Goal: Task Accomplishment & Management: Manage account settings

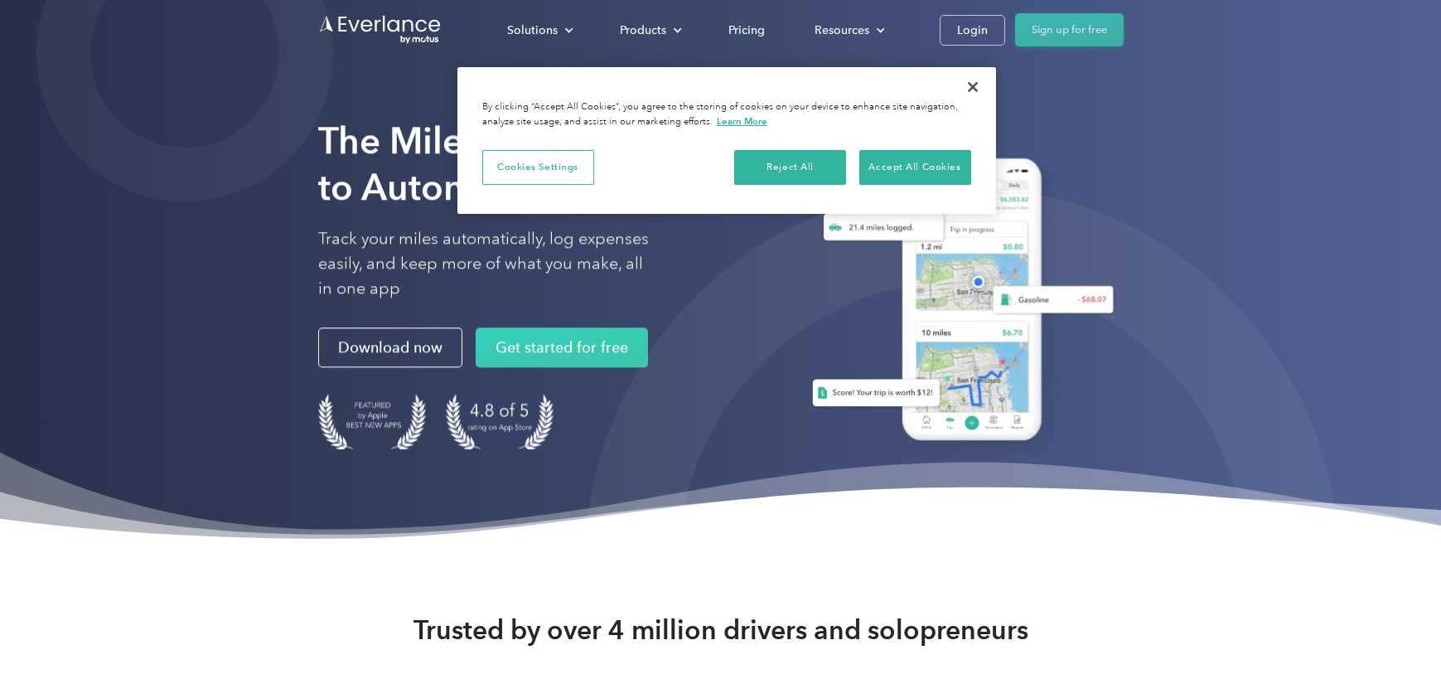
click at [1070, 37] on link "Sign up for free" at bounding box center [1069, 29] width 109 height 33
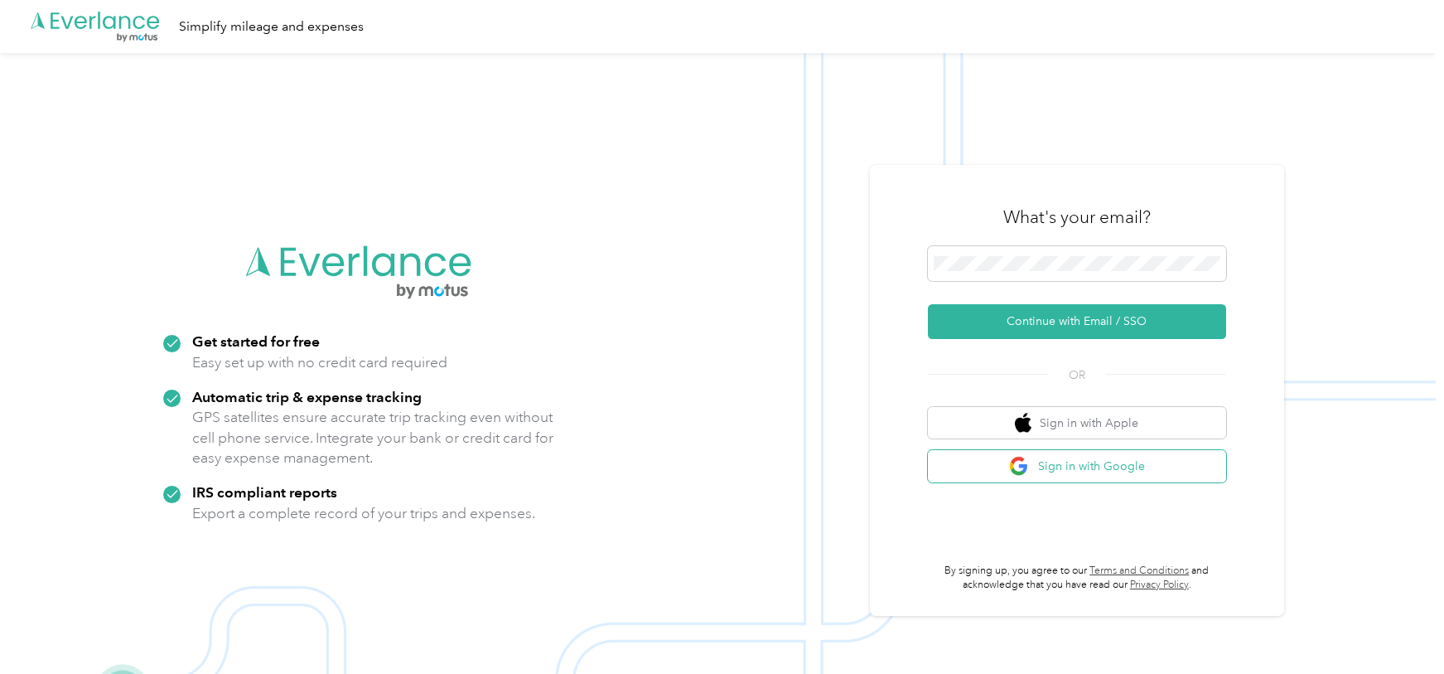
click at [1104, 471] on button "Sign in with Google" at bounding box center [1077, 466] width 298 height 32
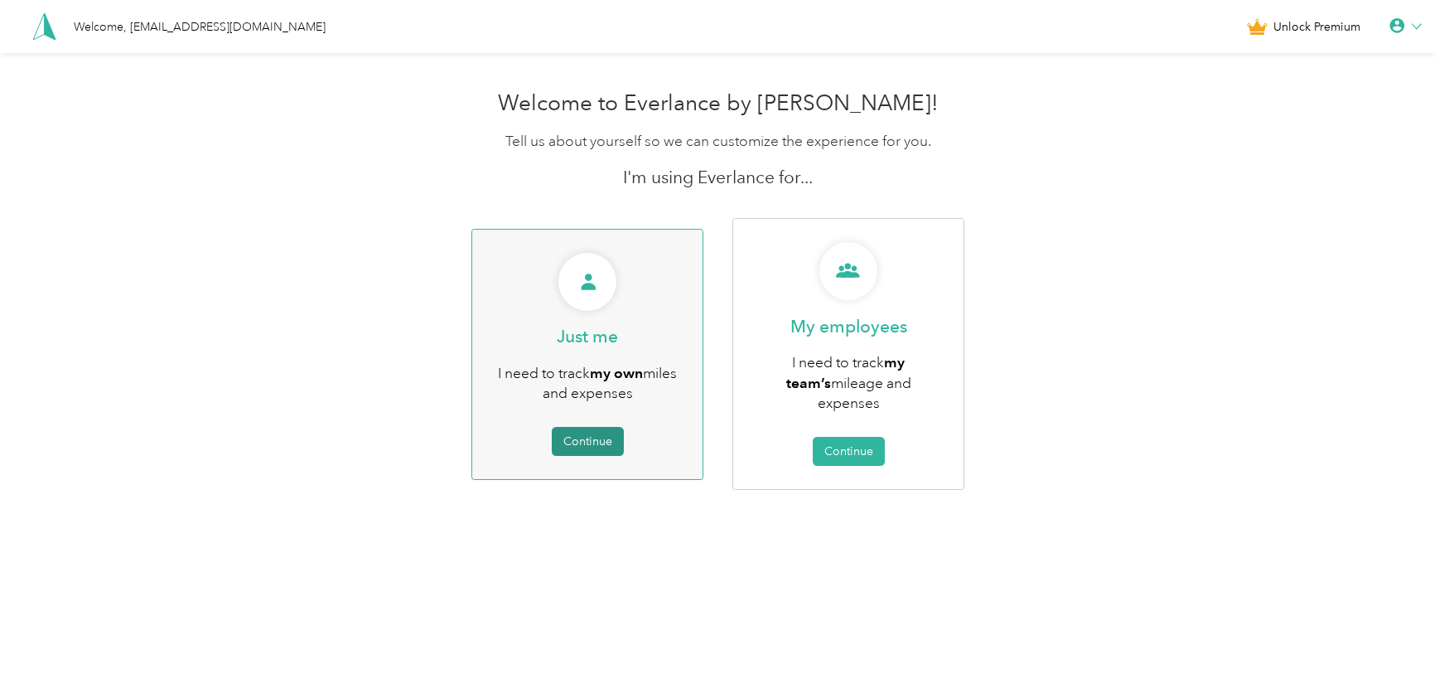
click at [578, 428] on button "Continue" at bounding box center [588, 441] width 72 height 29
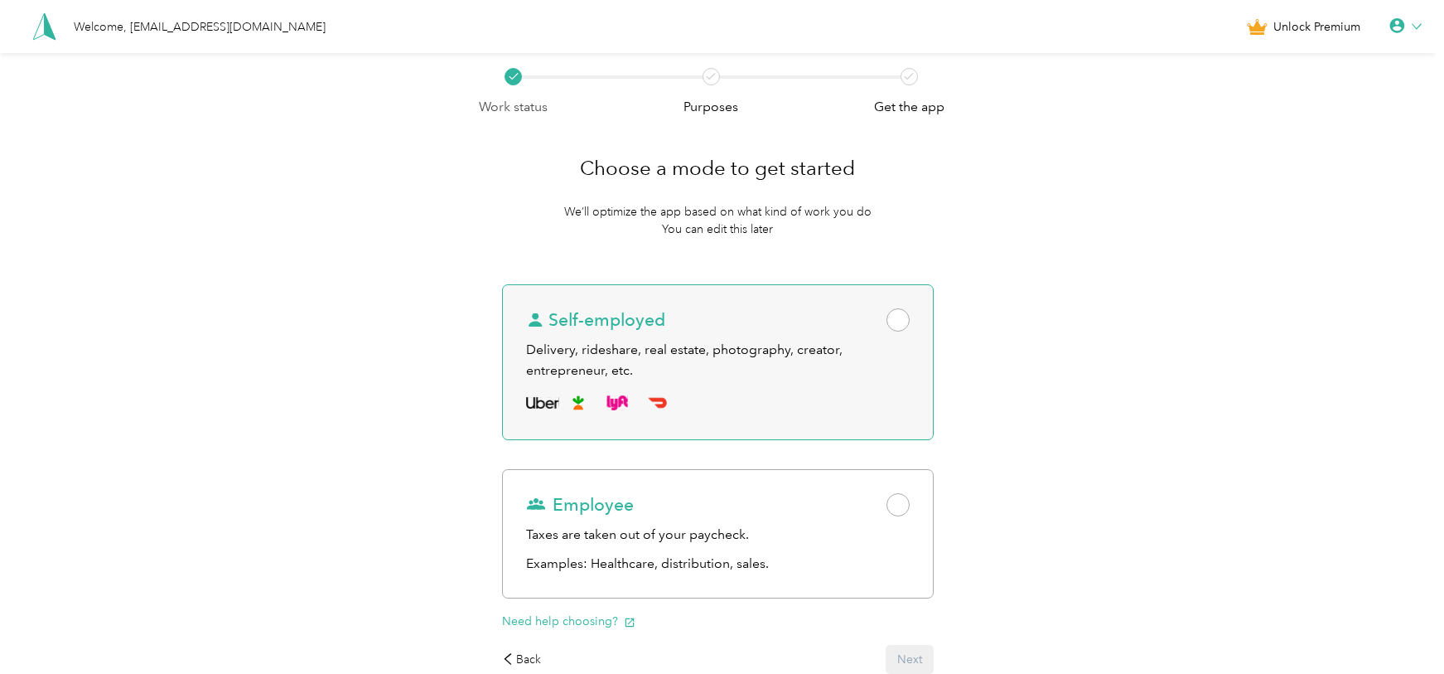
click at [703, 365] on div "Delivery, rideshare, real estate, photography, creator, entrepreneur, etc." at bounding box center [718, 360] width 384 height 41
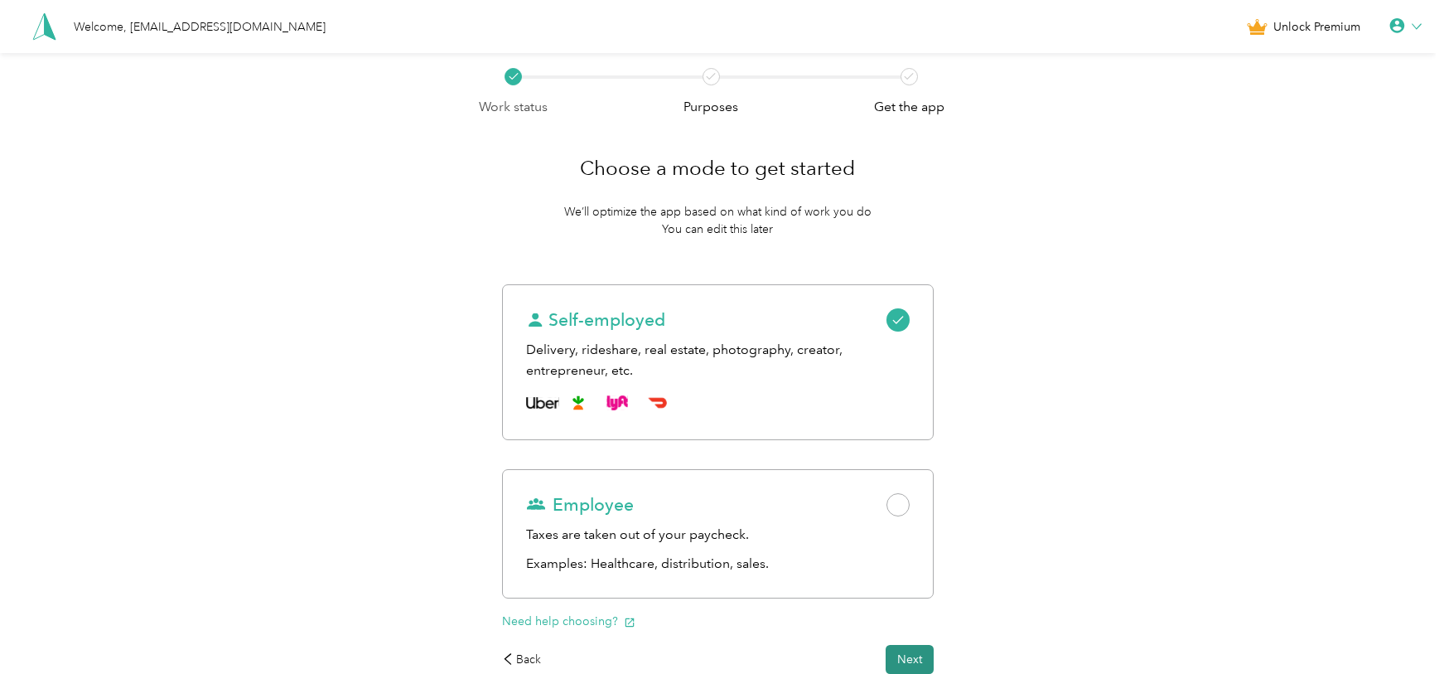
click at [927, 651] on button "Next" at bounding box center [910, 659] width 48 height 29
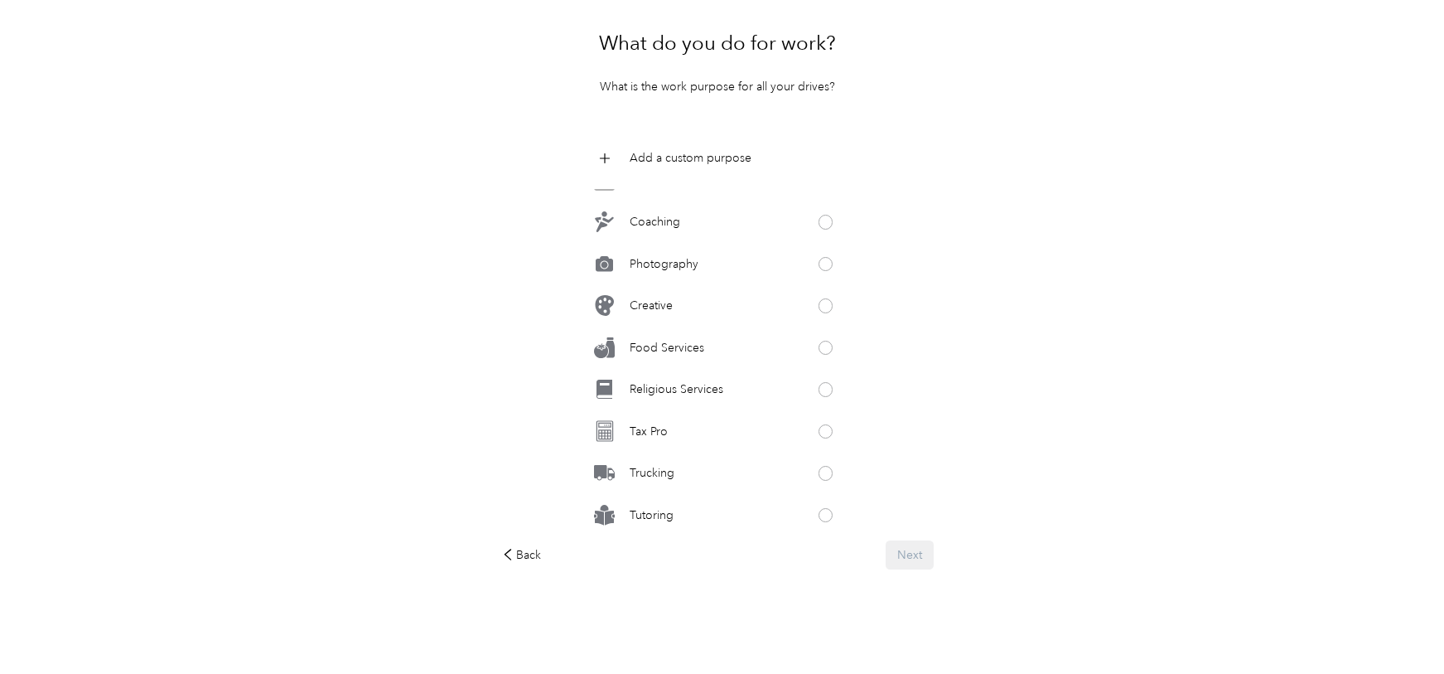
scroll to position [784, 0]
click at [825, 512] on div "Tutoring" at bounding box center [717, 509] width 259 height 33
click at [913, 554] on button "Next" at bounding box center [910, 554] width 48 height 29
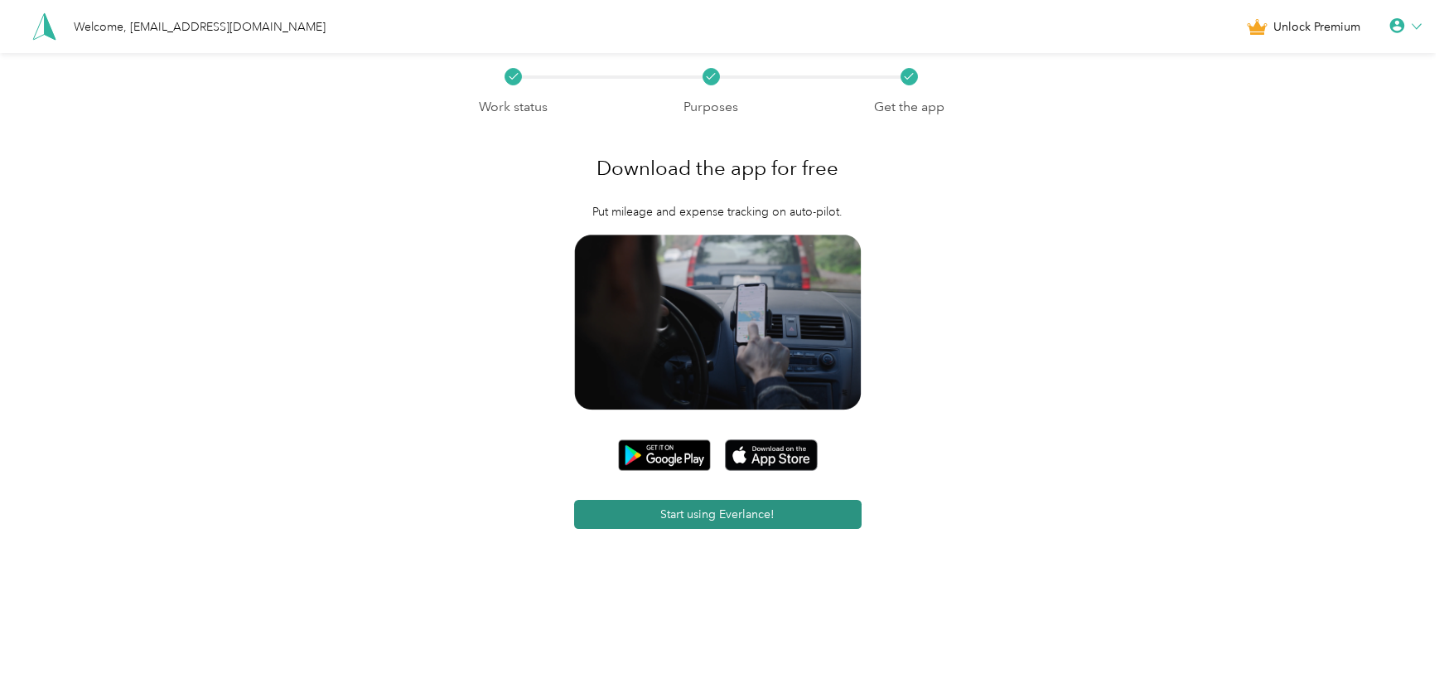
click at [772, 506] on button "Start using Everlance!" at bounding box center [718, 514] width 288 height 29
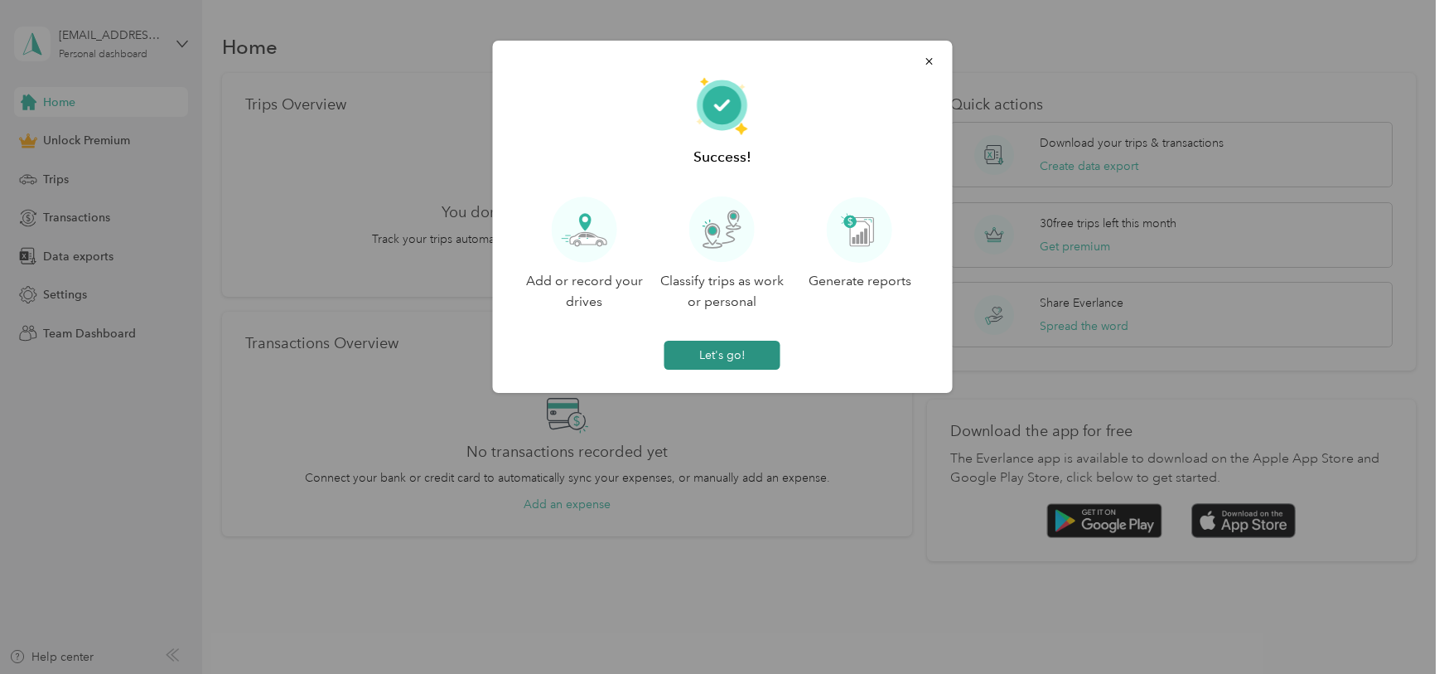
click at [732, 353] on button "Let's go!" at bounding box center [723, 355] width 116 height 29
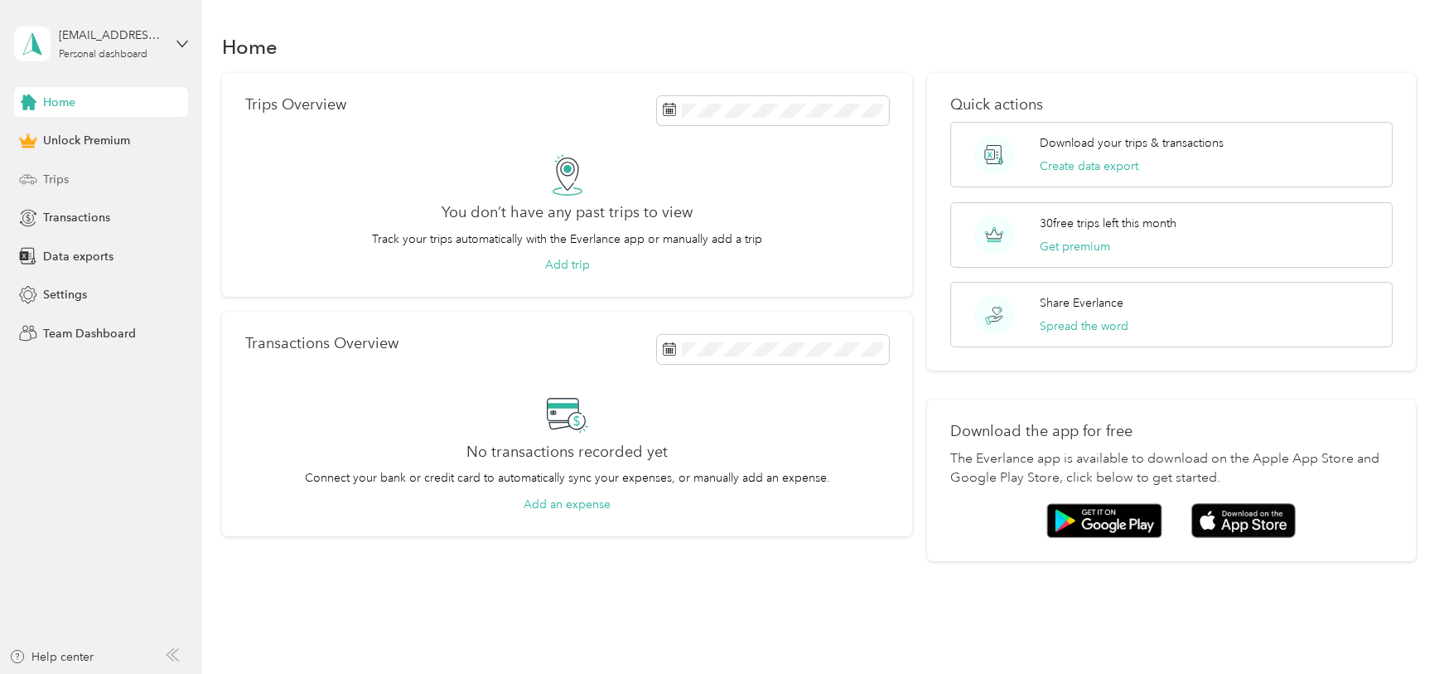
click at [89, 180] on div "Trips" at bounding box center [101, 179] width 174 height 30
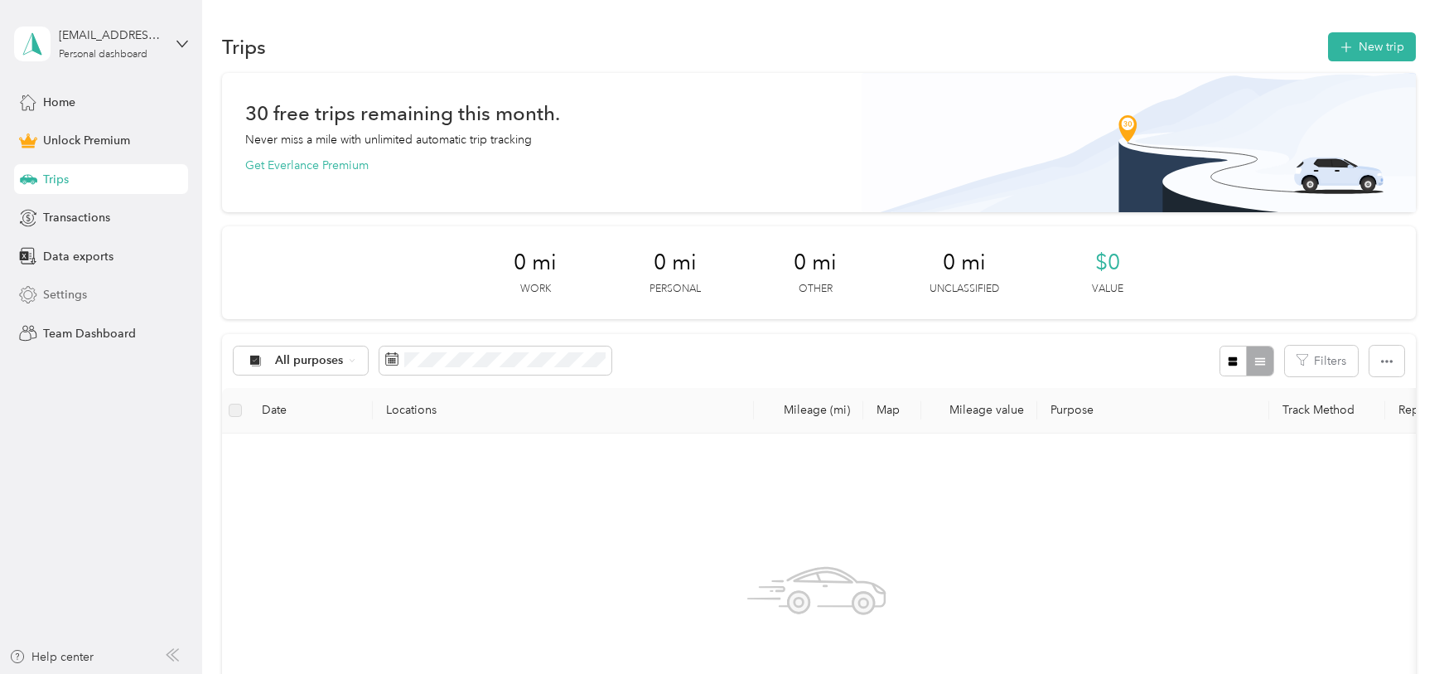
click at [103, 284] on div "Settings" at bounding box center [101, 295] width 174 height 30
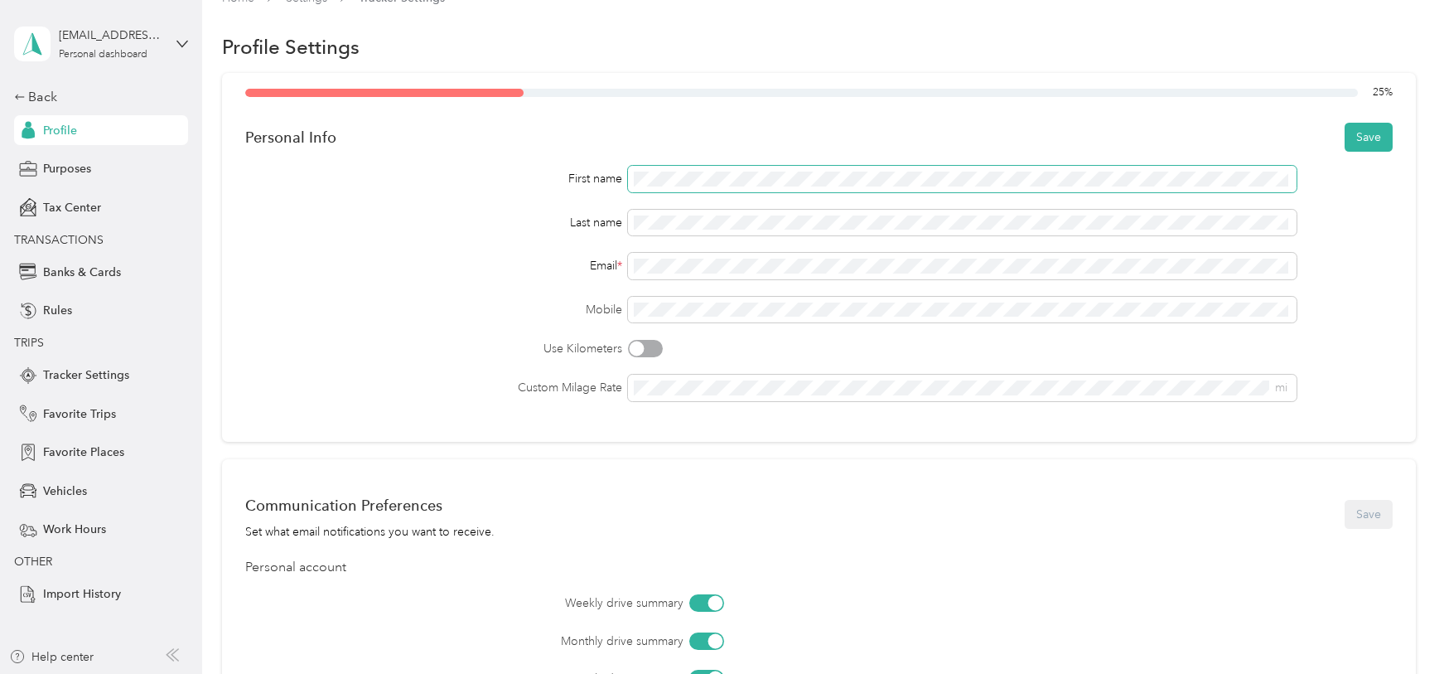
scroll to position [18, 0]
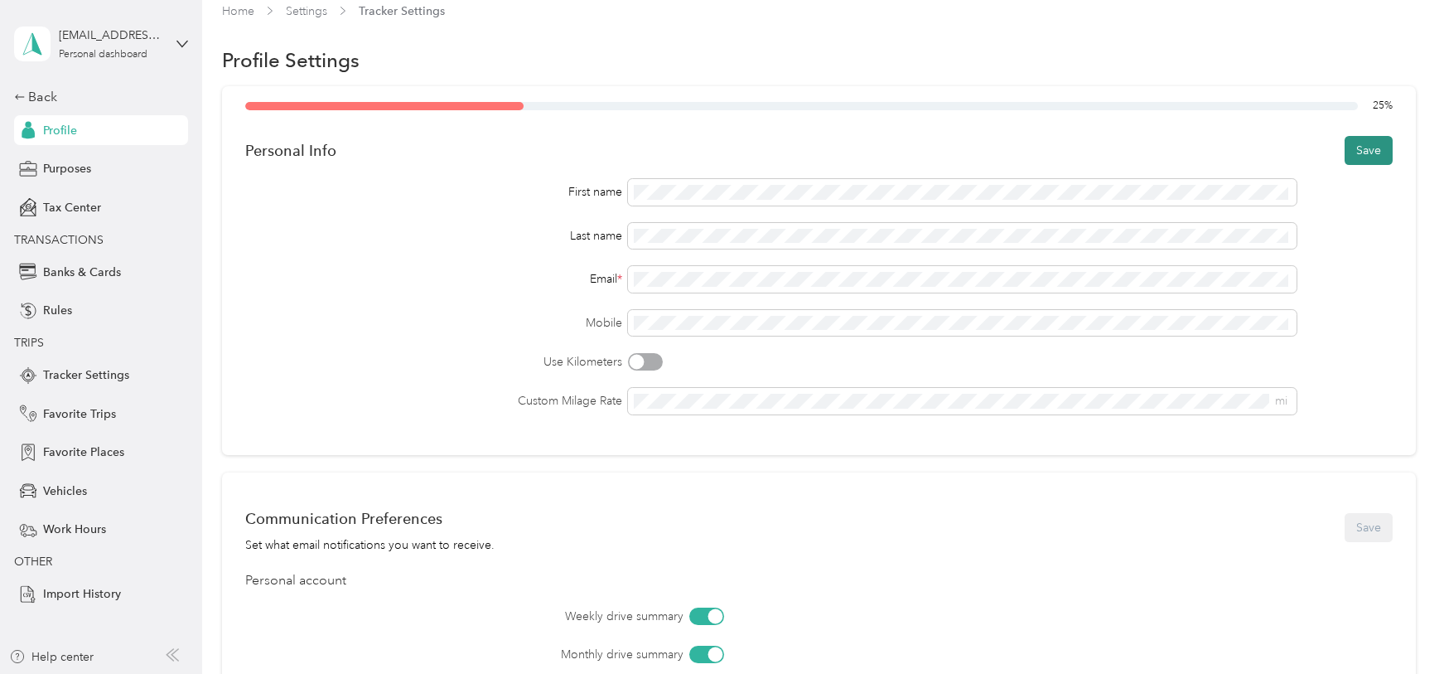
click at [1380, 145] on button "Save" at bounding box center [1369, 150] width 48 height 29
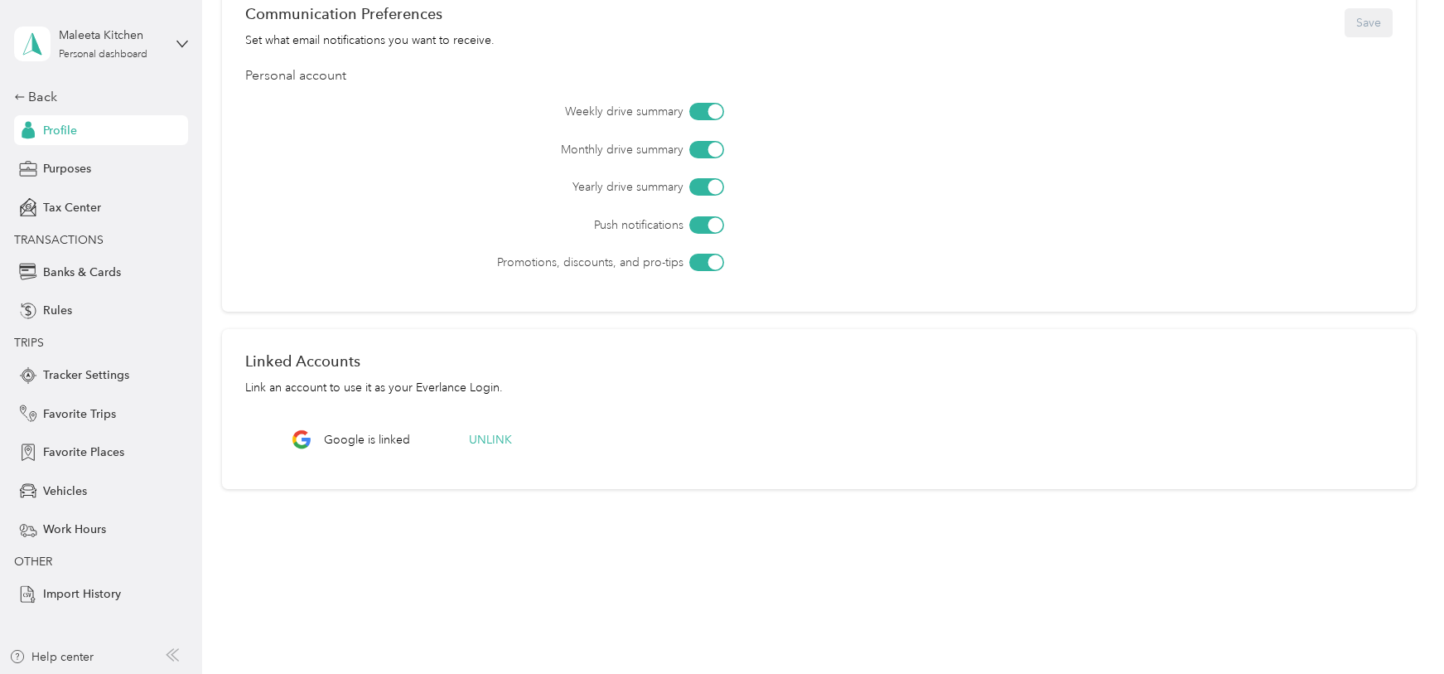
scroll to position [524, 0]
click at [61, 154] on div "Purposes" at bounding box center [101, 169] width 174 height 30
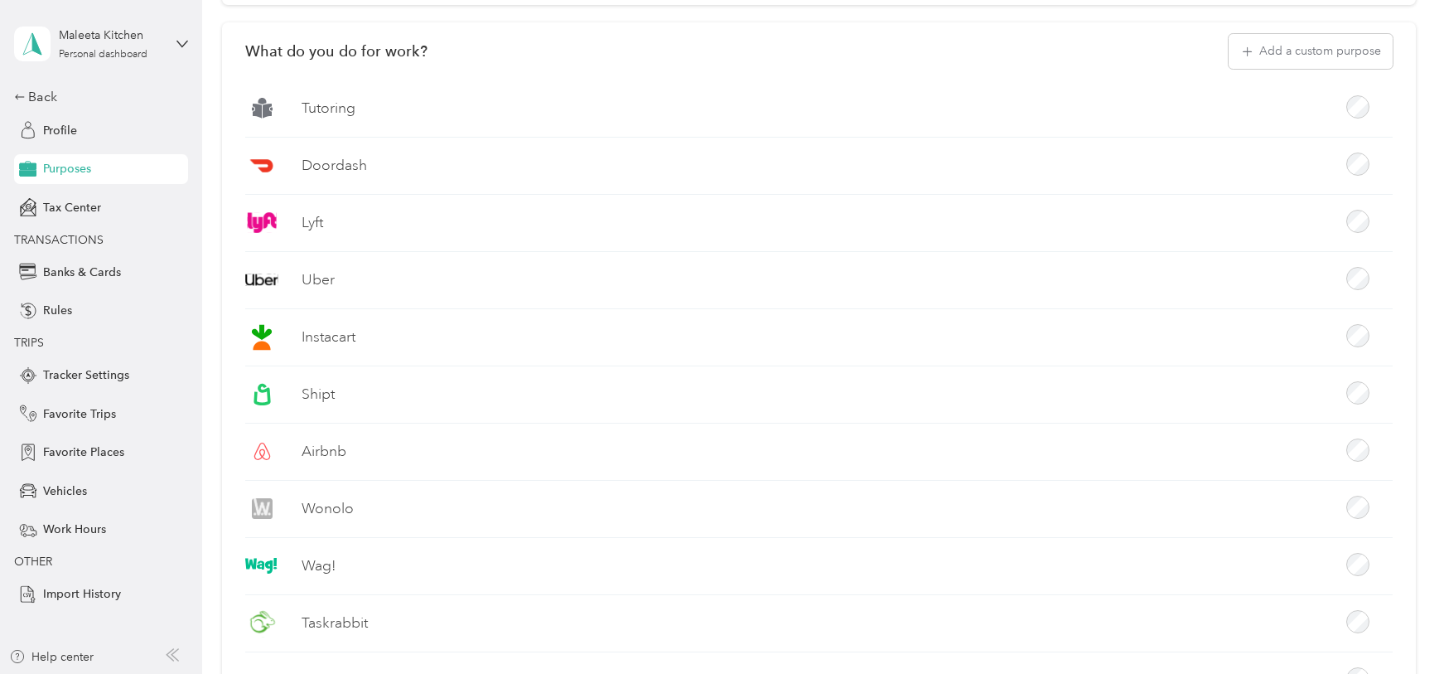
scroll to position [268, 0]
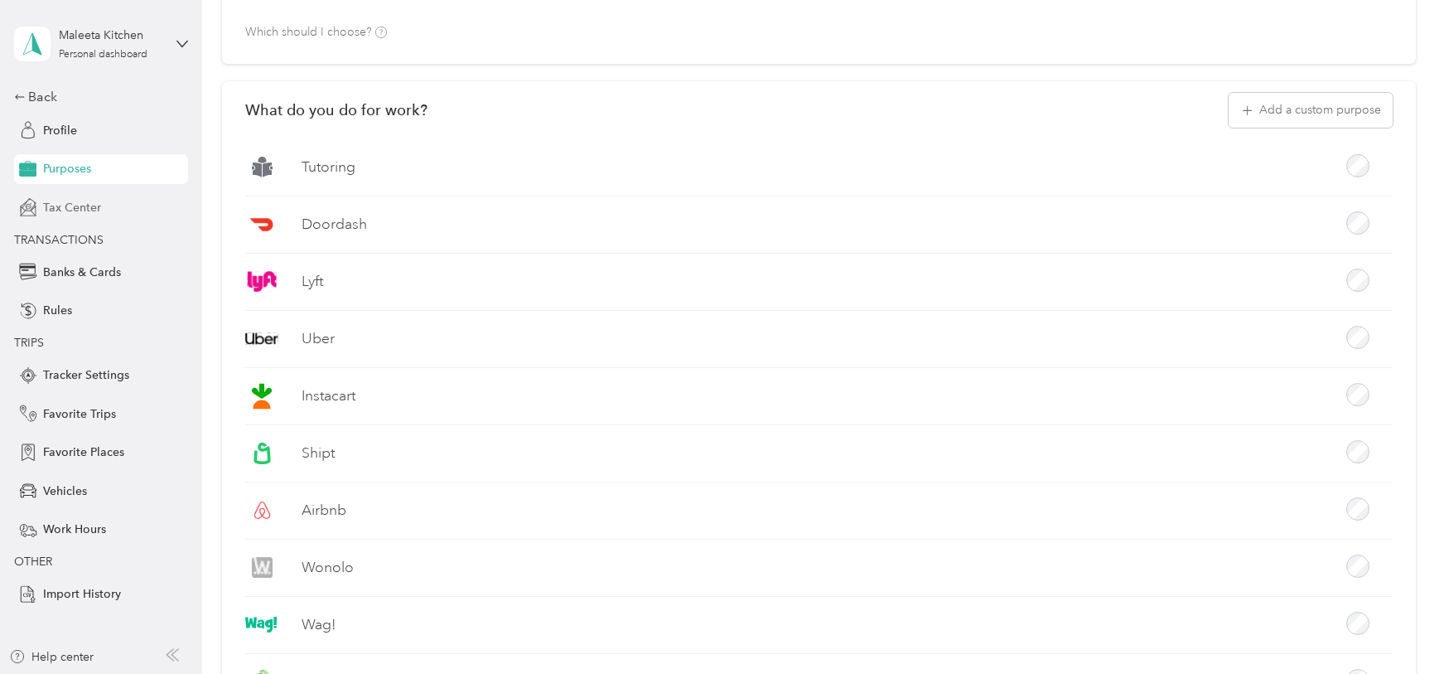
click at [51, 208] on span "Tax Center" at bounding box center [72, 207] width 58 height 17
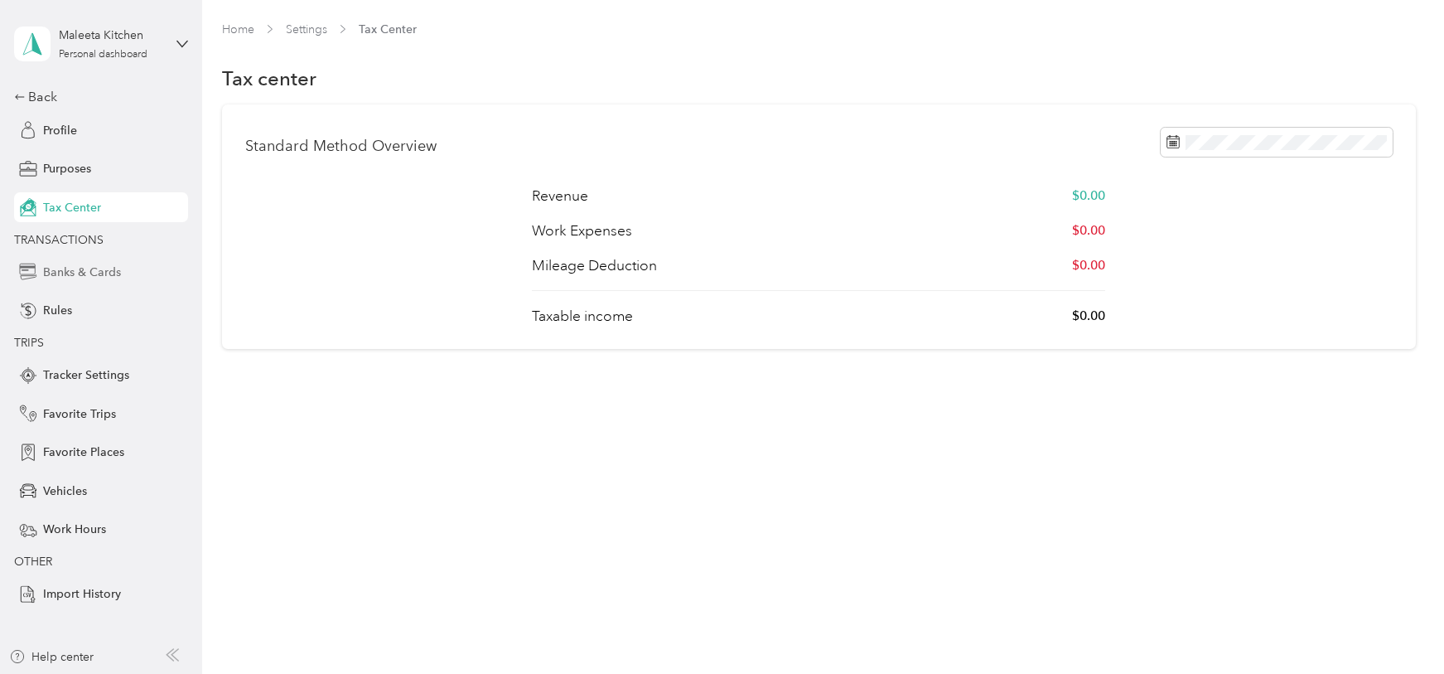
click at [75, 273] on span "Banks & Cards" at bounding box center [82, 271] width 78 height 17
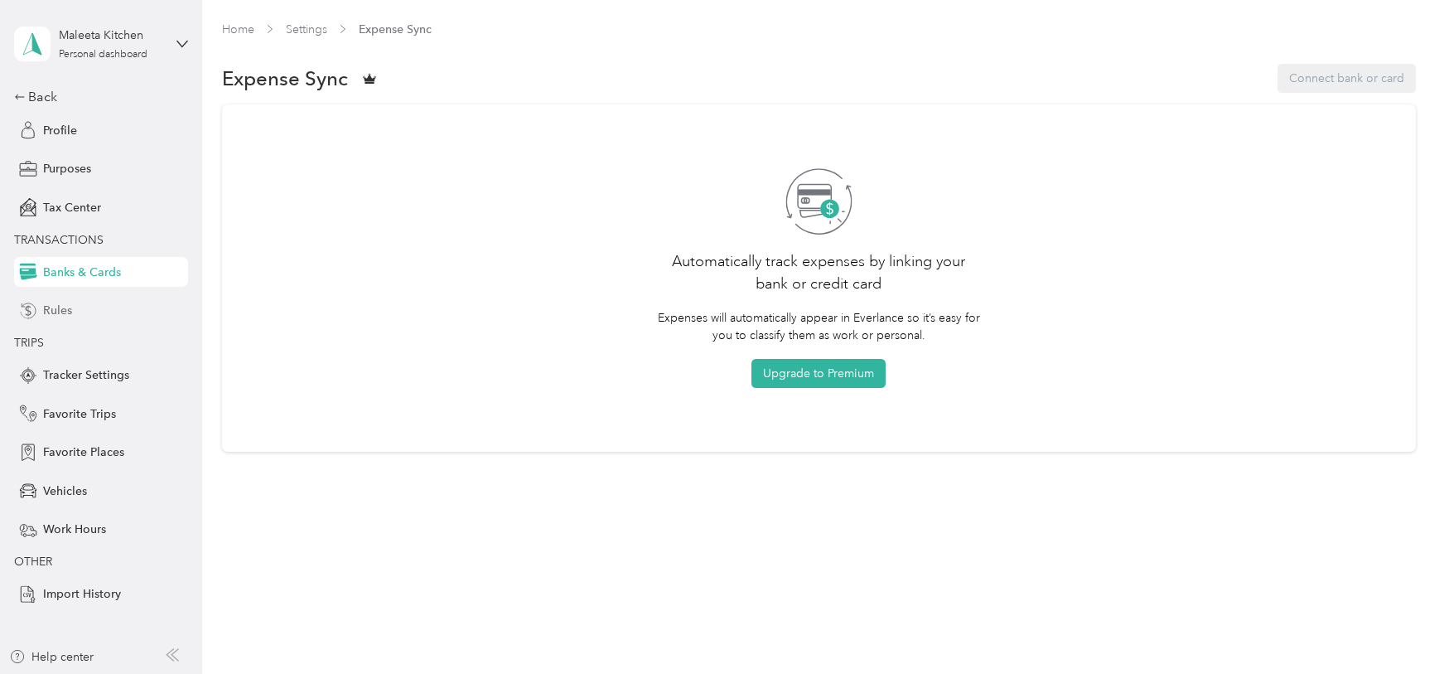
click at [109, 306] on div "Rules" at bounding box center [101, 311] width 174 height 30
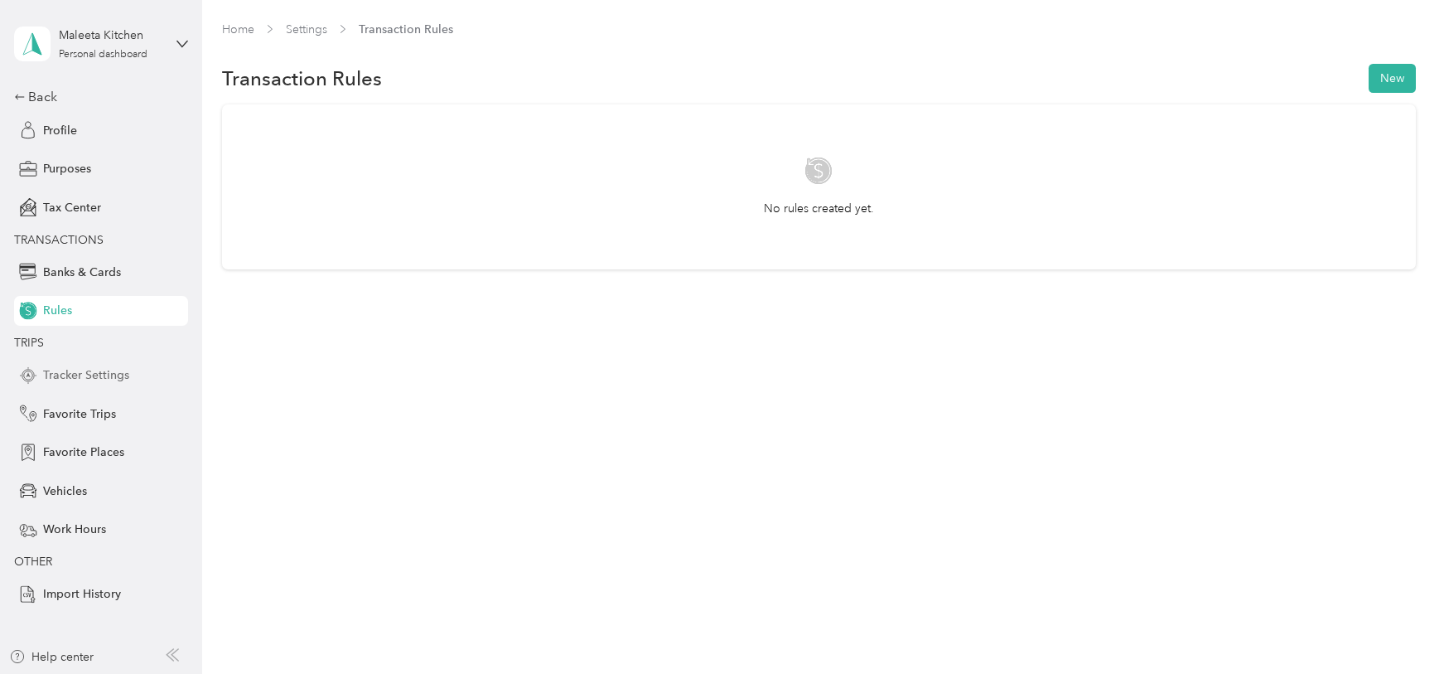
click at [87, 374] on span "Tracker Settings" at bounding box center [86, 374] width 86 height 17
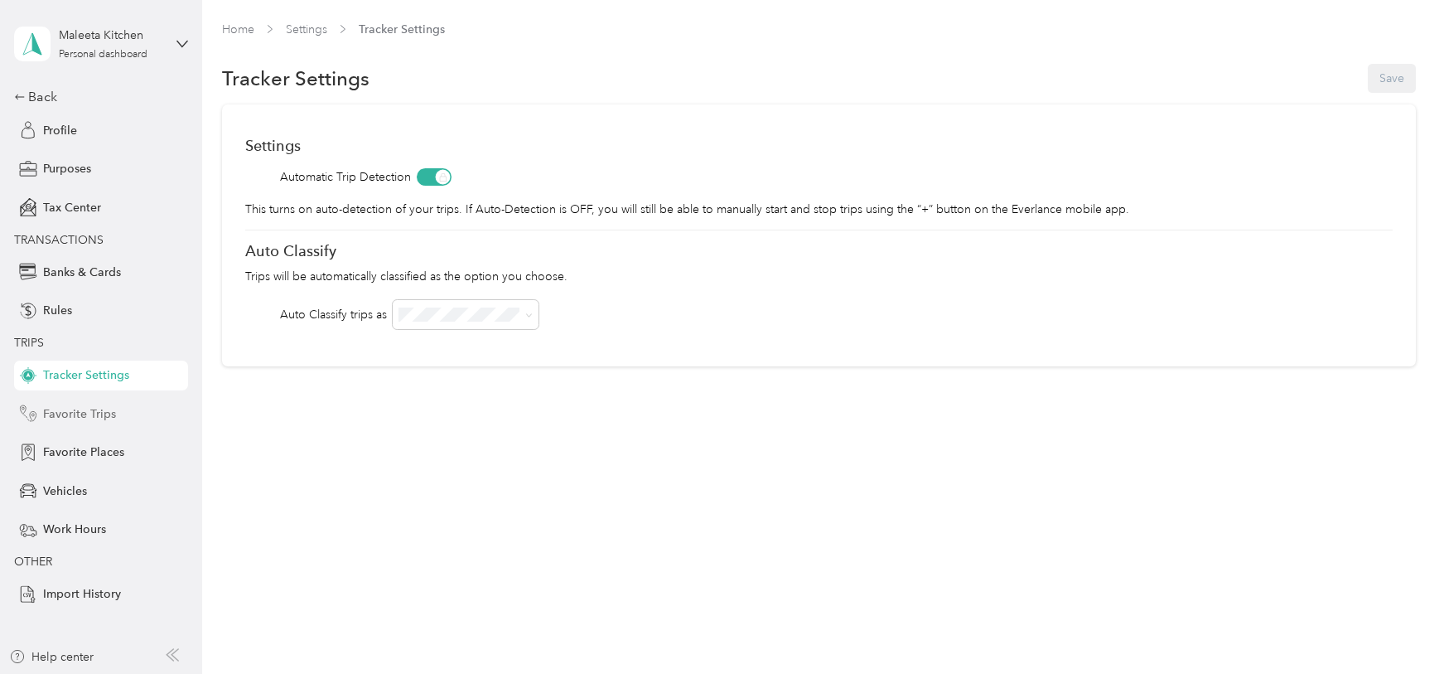
click at [97, 409] on span "Favorite Trips" at bounding box center [79, 413] width 73 height 17
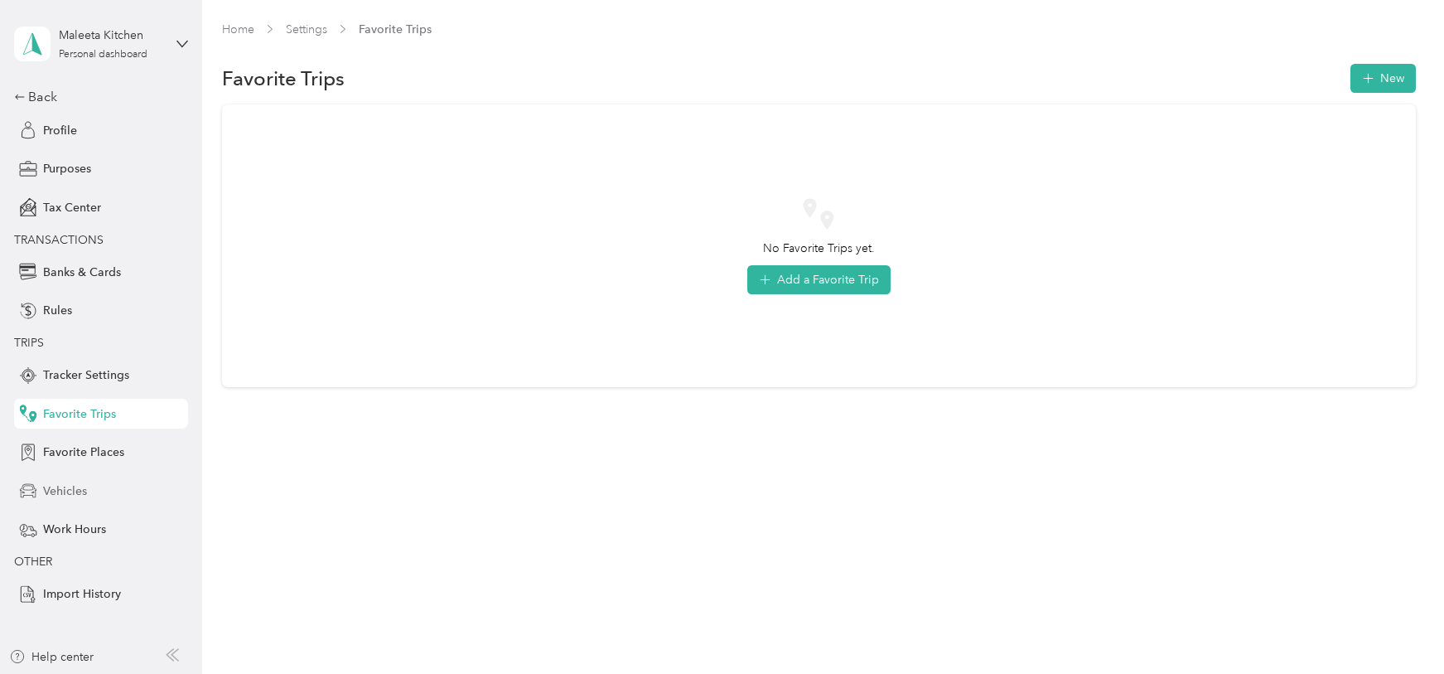
click at [86, 486] on span "Vehicles" at bounding box center [65, 490] width 44 height 17
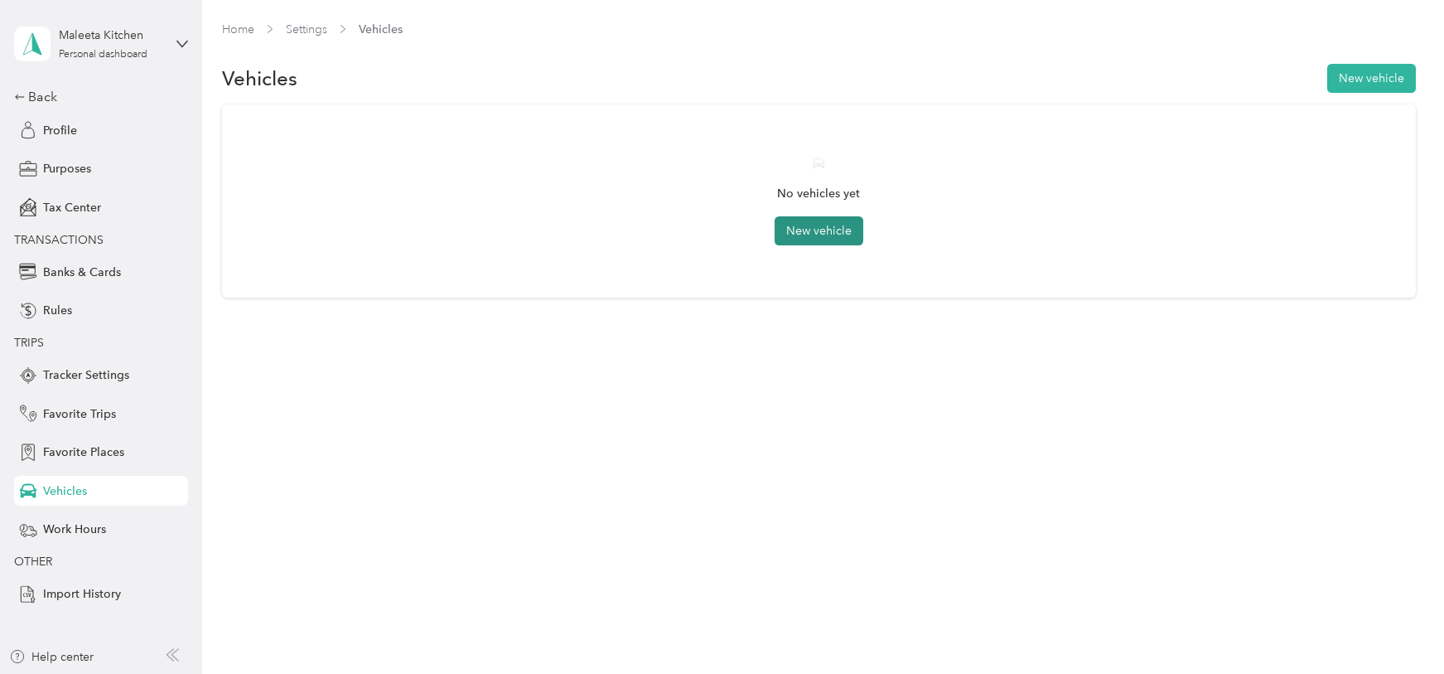
click at [802, 238] on button "New vehicle" at bounding box center [819, 230] width 89 height 29
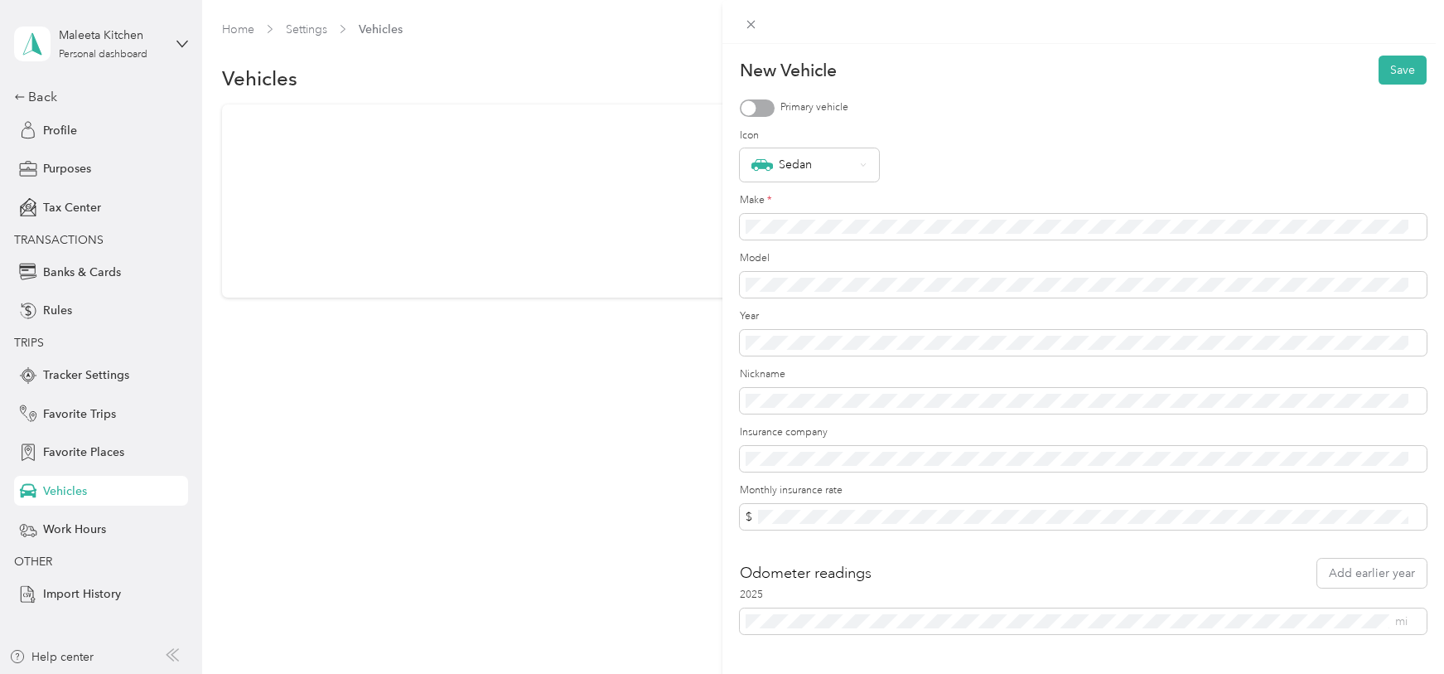
click at [748, 113] on div at bounding box center [748, 107] width 15 height 15
click at [766, 295] on span at bounding box center [1084, 285] width 688 height 27
click at [759, 332] on span at bounding box center [1084, 343] width 688 height 27
click at [762, 408] on span at bounding box center [1084, 401] width 688 height 27
click at [1391, 72] on button "Save" at bounding box center [1403, 70] width 48 height 29
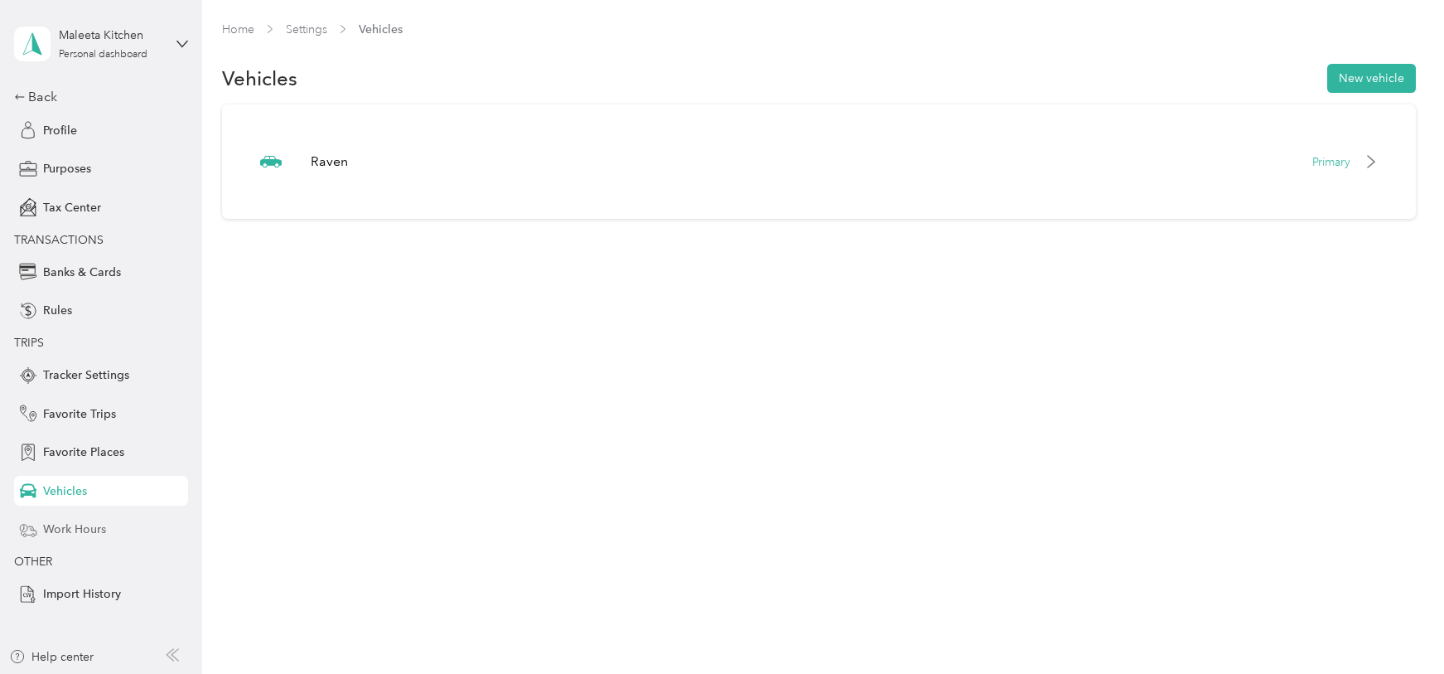
click at [75, 534] on span "Work Hours" at bounding box center [74, 528] width 63 height 17
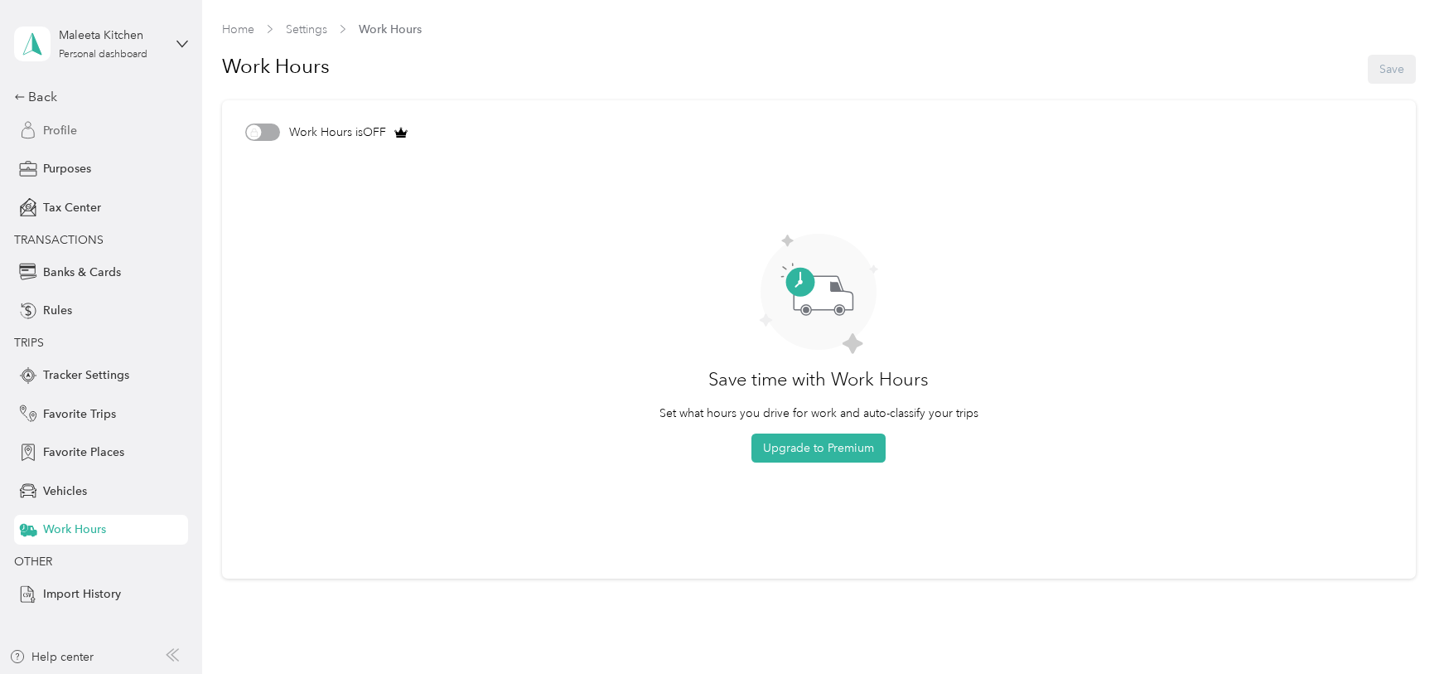
click at [56, 133] on span "Profile" at bounding box center [60, 130] width 34 height 17
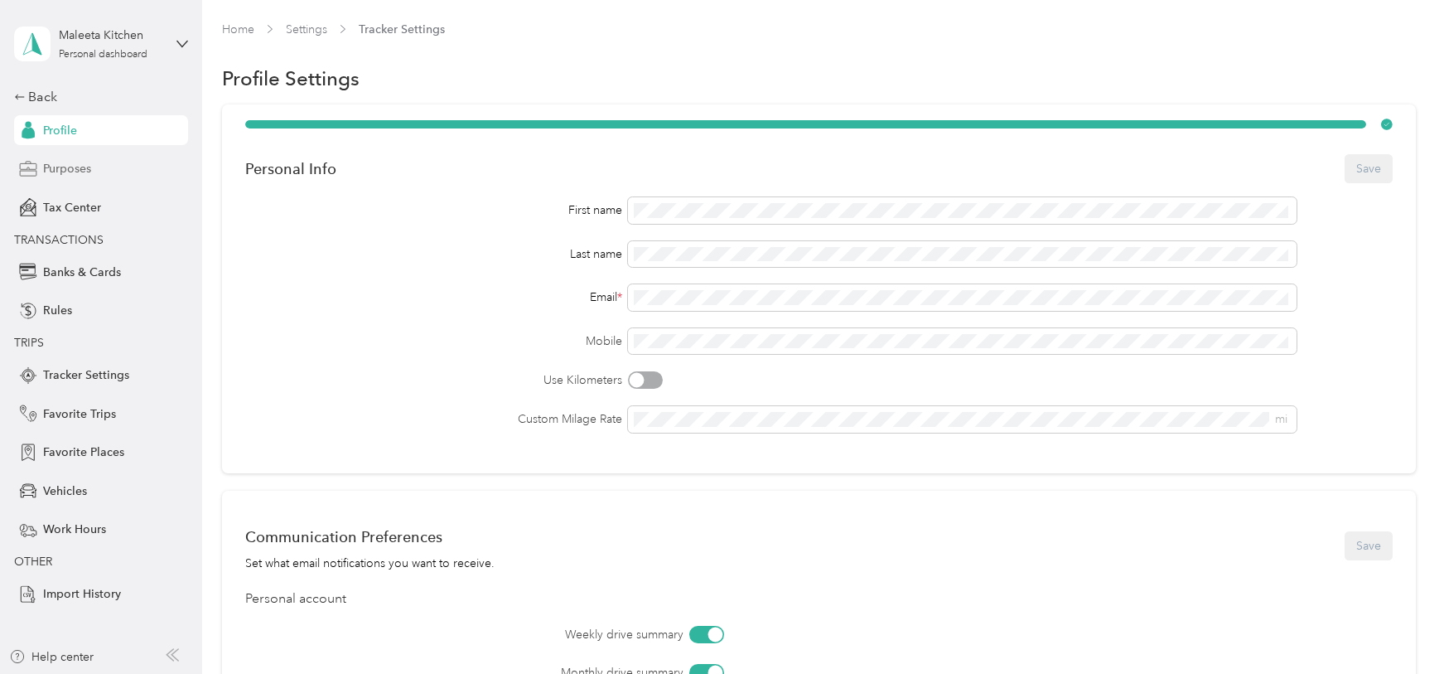
click at [51, 172] on span "Purposes" at bounding box center [67, 168] width 48 height 17
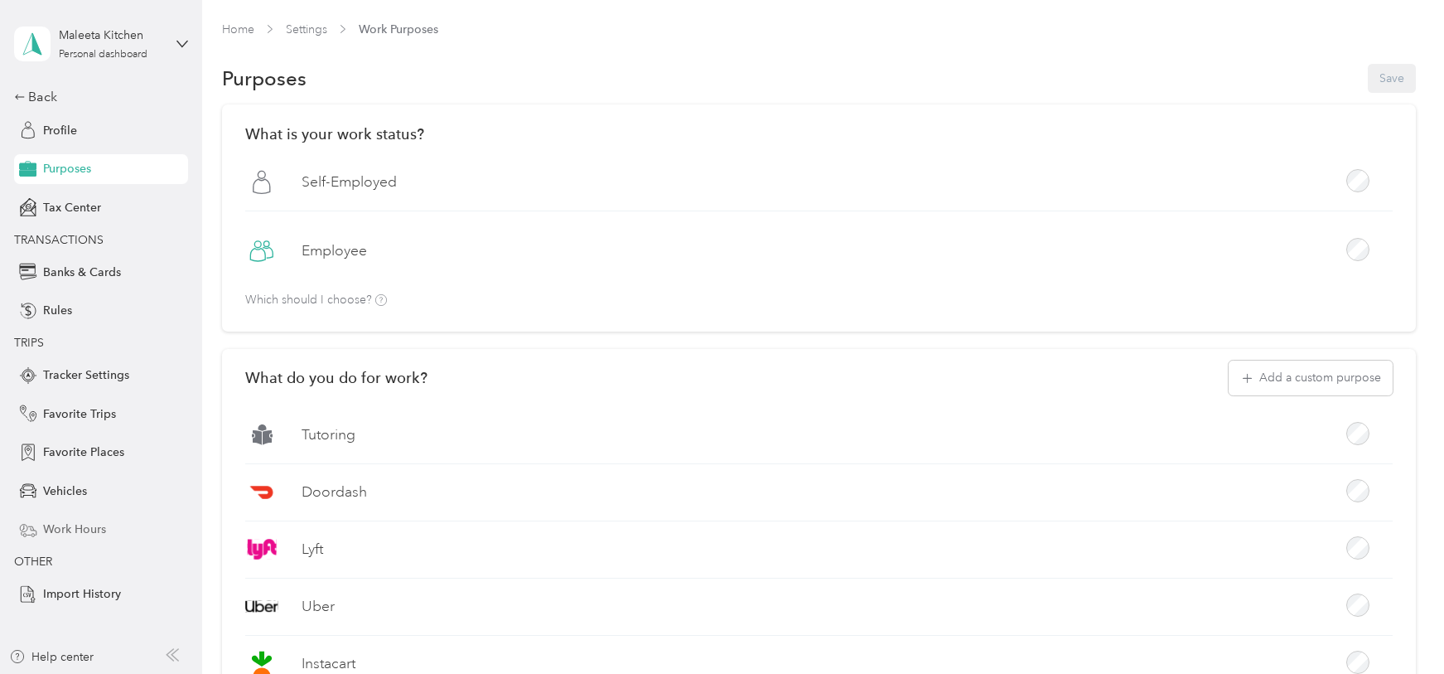
click at [58, 528] on span "Work Hours" at bounding box center [74, 528] width 63 height 17
